Goal: Find specific page/section: Find specific page/section

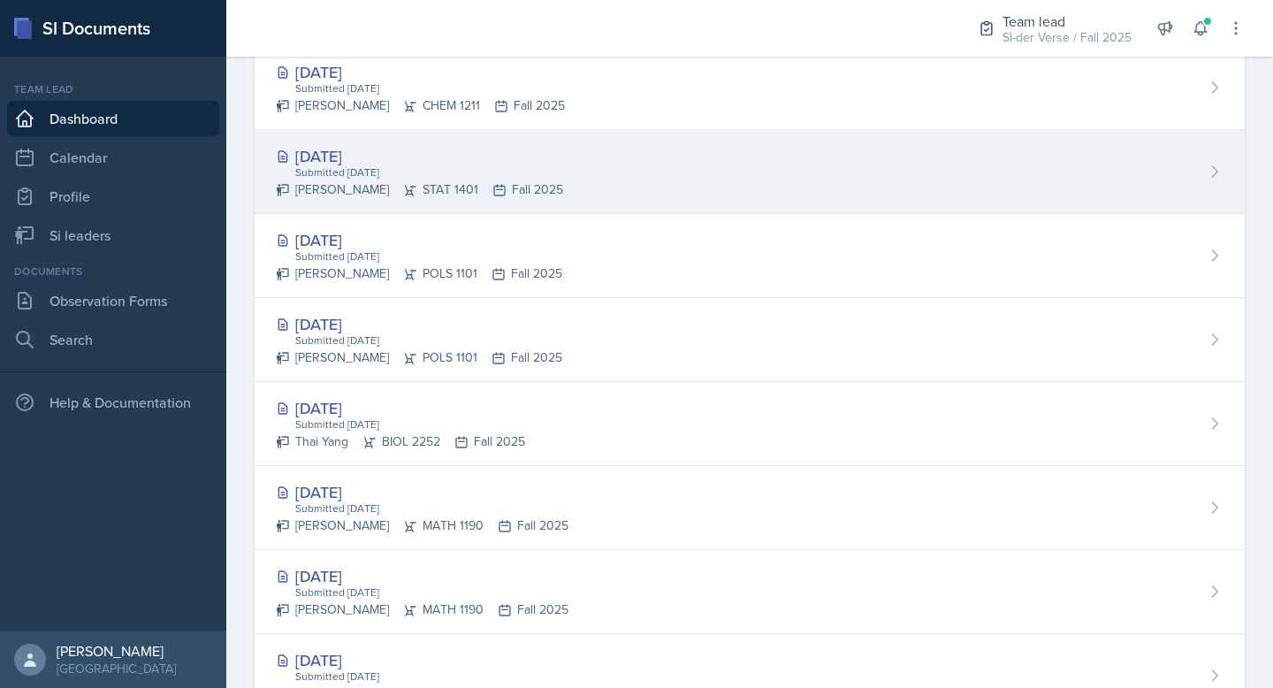
scroll to position [589, 0]
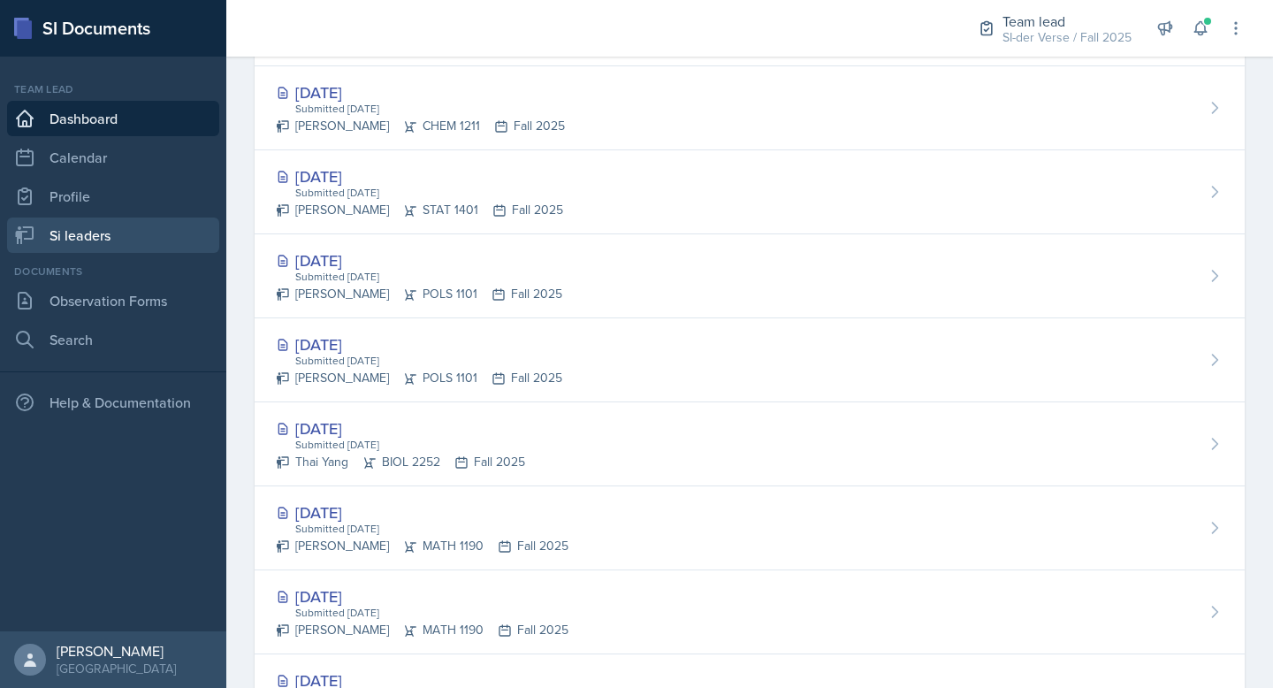
click at [93, 224] on link "Si leaders" at bounding box center [113, 234] width 212 height 35
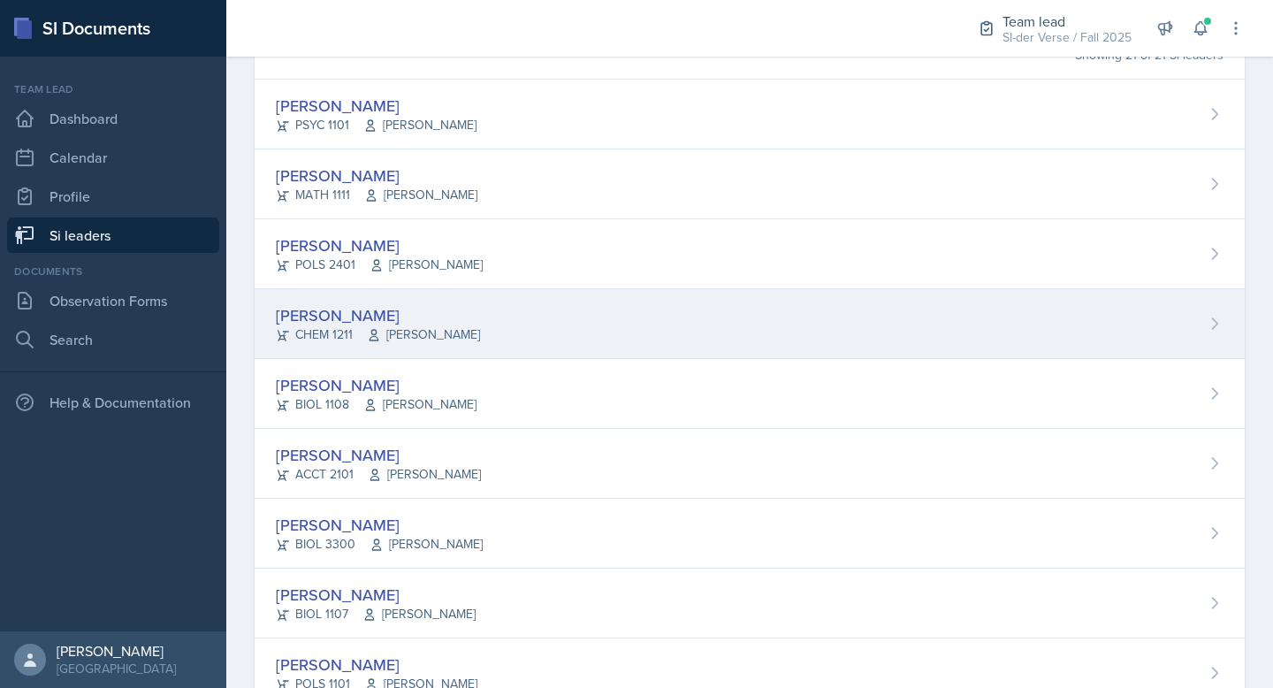
scroll to position [267, 0]
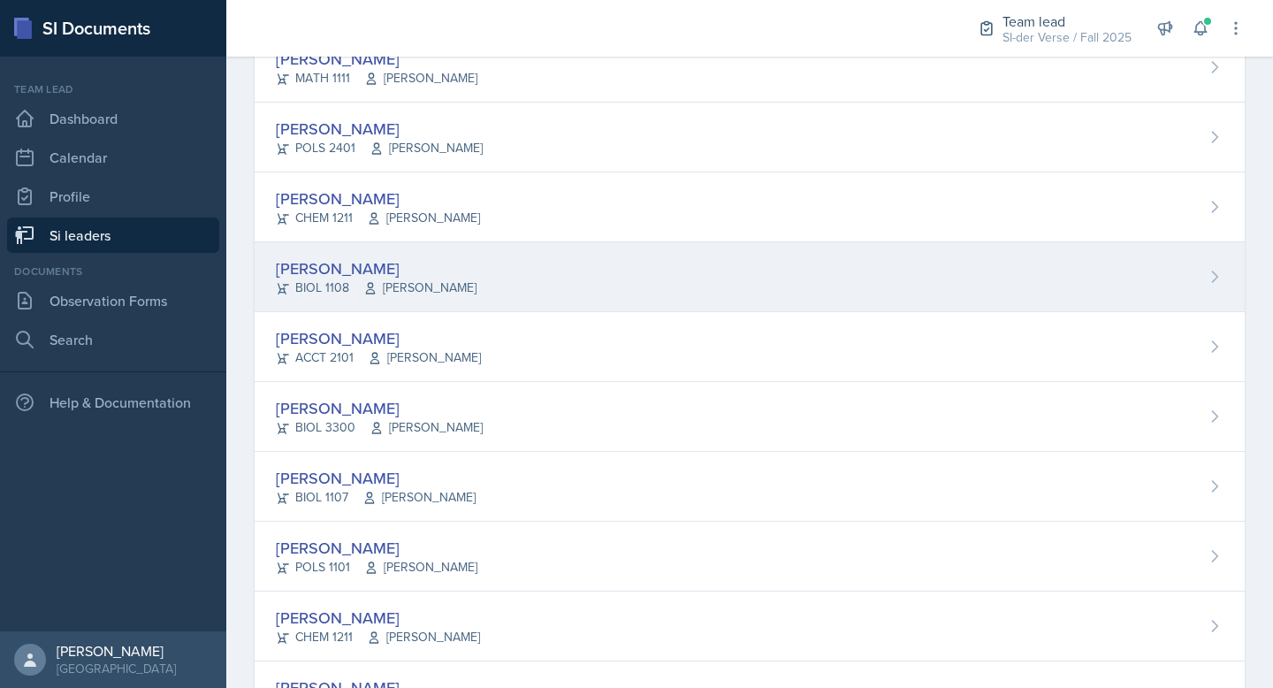
click at [367, 274] on div "[PERSON_NAME]" at bounding box center [376, 268] width 201 height 24
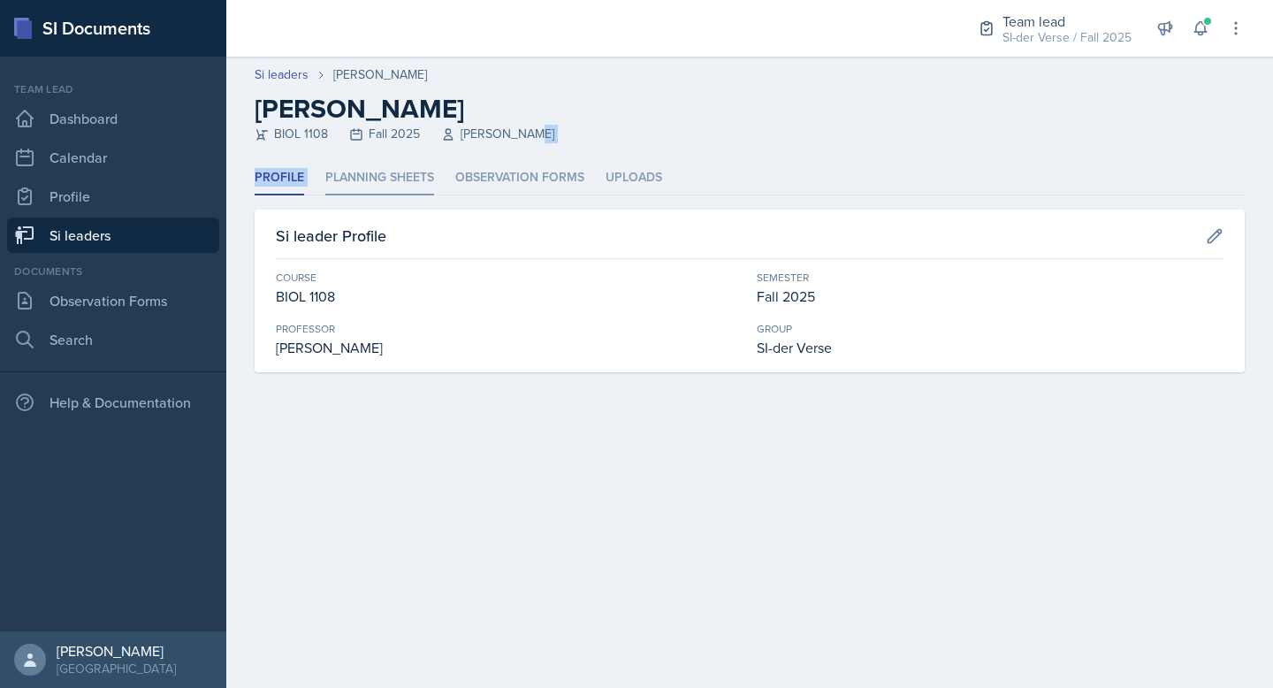
click at [367, 160] on div "Si leaders [PERSON_NAME] [PERSON_NAME] BIOL 1108 Fall 2025 [PERSON_NAME] Profil…" at bounding box center [749, 236] width 1047 height 358
click at [374, 174] on li "Planning Sheets" at bounding box center [379, 178] width 109 height 34
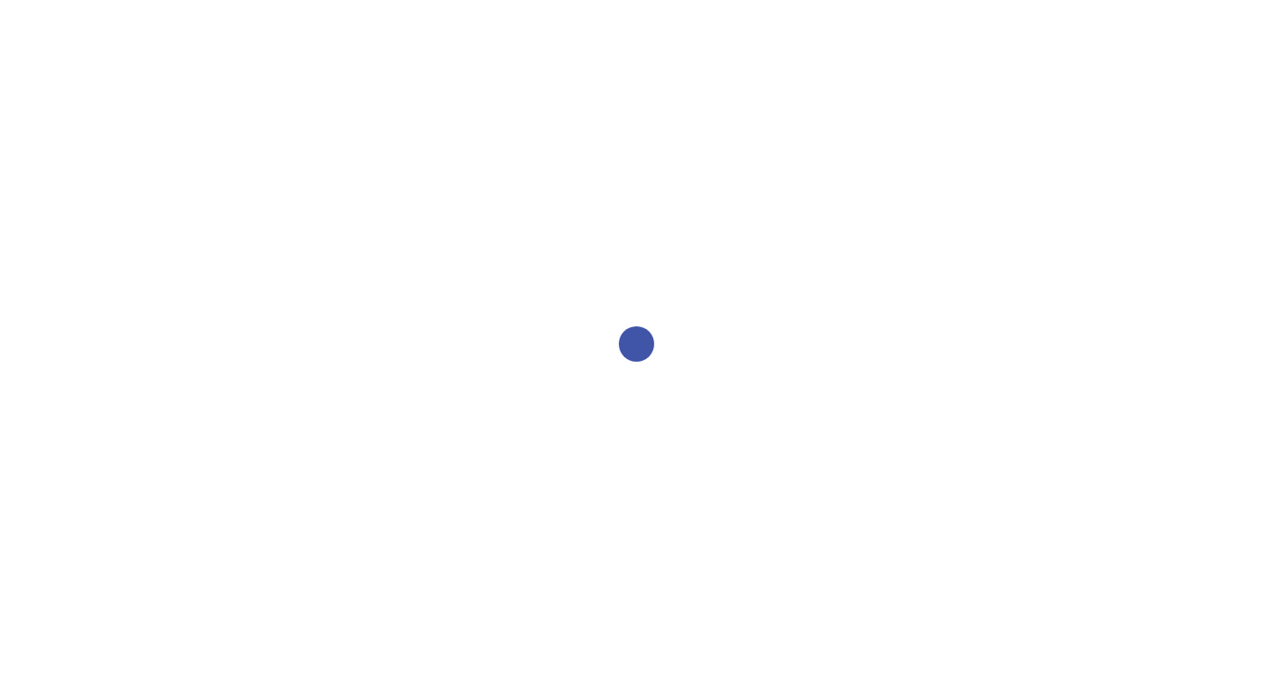
select select "2bed604d-1099-4043-b1bc-2365e8740244"
